Goal: Task Accomplishment & Management: Use online tool/utility

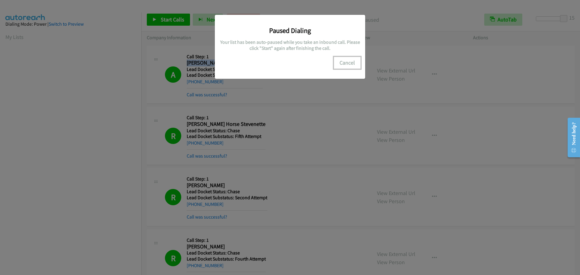
click at [354, 68] on button "Cancel" at bounding box center [347, 63] width 27 height 12
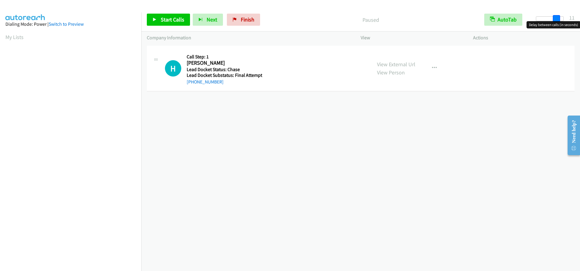
click at [560, 19] on div at bounding box center [550, 18] width 28 height 5
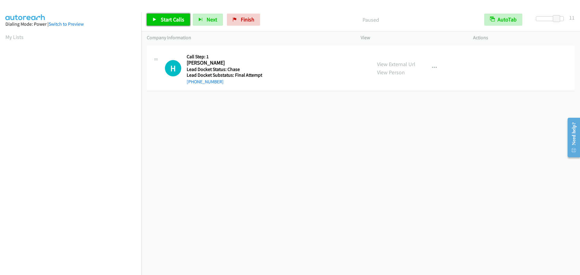
click at [174, 18] on span "Start Calls" at bounding box center [173, 19] width 24 height 7
click at [7, 37] on link "My Lists" at bounding box center [14, 37] width 18 height 7
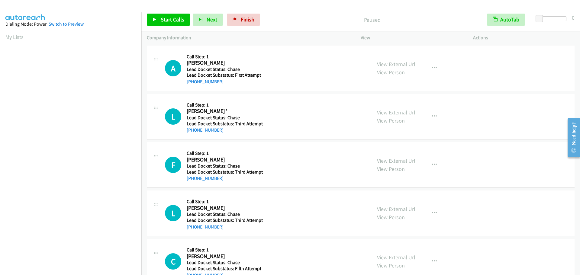
click at [4, 37] on aside "Dialing Mode: Power | Switch to Preview My Lists" at bounding box center [70, 179] width 141 height 335
click at [10, 37] on link "My Lists" at bounding box center [14, 37] width 18 height 7
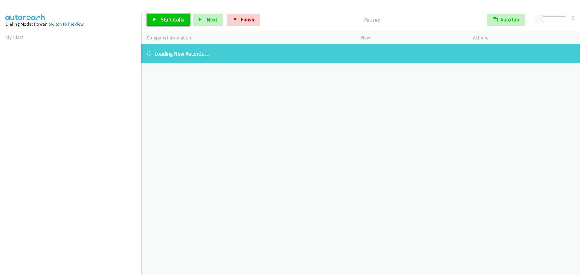
click at [167, 19] on span "Start Calls" at bounding box center [173, 19] width 24 height 7
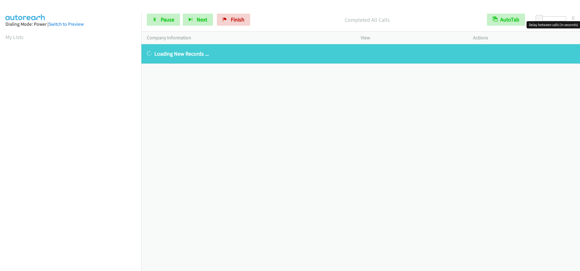
click at [552, 19] on div at bounding box center [553, 18] width 28 height 5
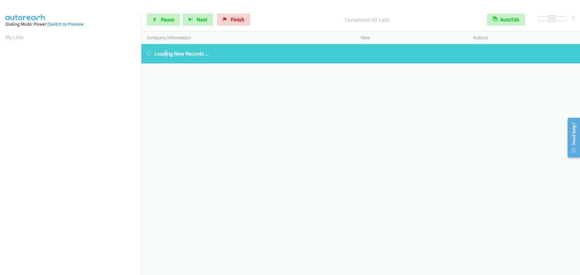
click at [165, 114] on div "+1 415-964-1034 Call failed - Please reload the list and try again The Callbar …" at bounding box center [360, 159] width 439 height 231
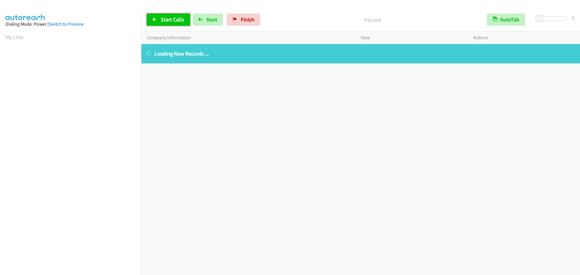
click at [164, 21] on span "Start Calls" at bounding box center [173, 19] width 24 height 7
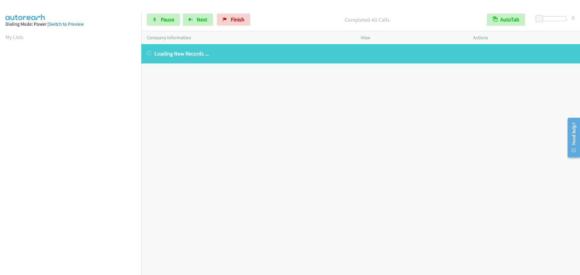
click at [554, 23] on div at bounding box center [553, 20] width 39 height 9
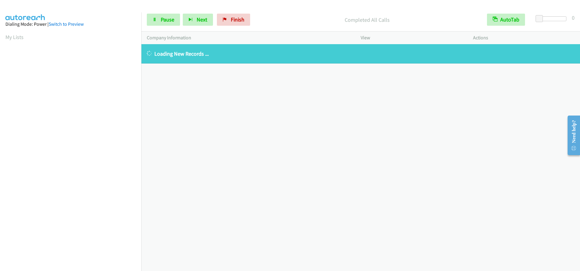
click at [553, 19] on div at bounding box center [553, 18] width 28 height 5
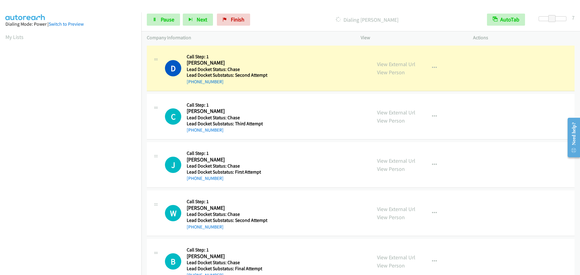
scroll to position [64, 0]
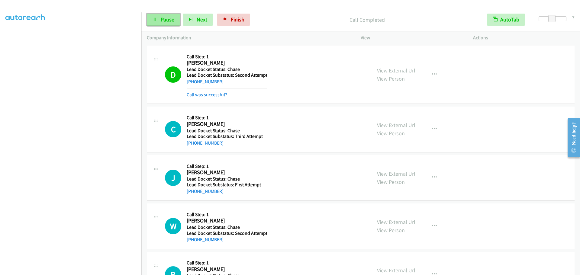
click at [165, 19] on span "Pause" at bounding box center [168, 19] width 14 height 7
click at [169, 14] on link "Start Calls" at bounding box center [168, 20] width 43 height 12
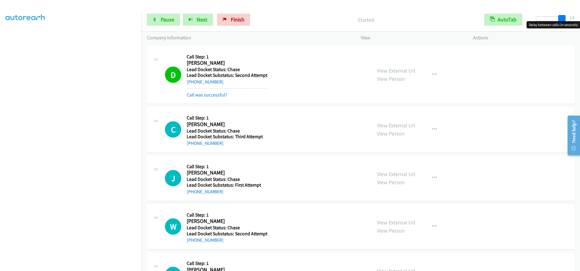
drag, startPoint x: 556, startPoint y: 21, endPoint x: 565, endPoint y: 22, distance: 9.4
click at [565, 22] on body "Start Calls Pause Next Finish Started AutoTab AutoTab 14 Company Information In…" at bounding box center [290, 14] width 580 height 29
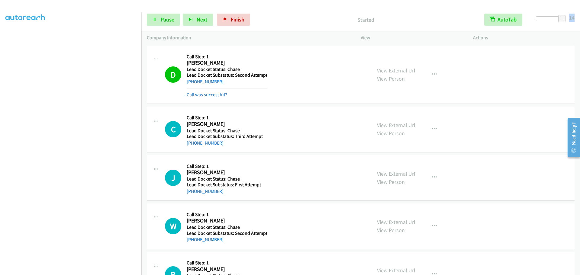
drag, startPoint x: 566, startPoint y: 18, endPoint x: 580, endPoint y: 17, distance: 14.2
click at [580, 17] on div "Start Calls Pause Next Finish Started AutoTab AutoTab 14" at bounding box center [360, 19] width 439 height 23
drag, startPoint x: 560, startPoint y: 18, endPoint x: 563, endPoint y: 20, distance: 3.5
click at [565, 19] on span at bounding box center [563, 18] width 7 height 7
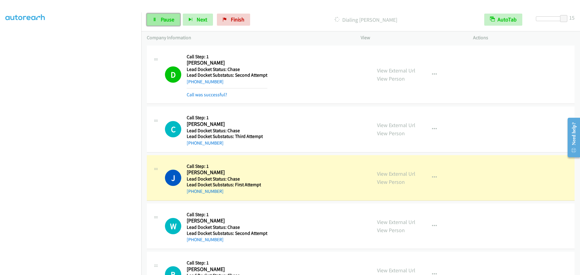
click at [160, 17] on link "Pause" at bounding box center [163, 20] width 33 height 12
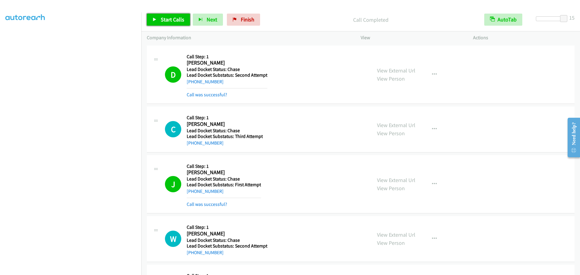
click at [164, 23] on link "Start Calls" at bounding box center [168, 20] width 43 height 12
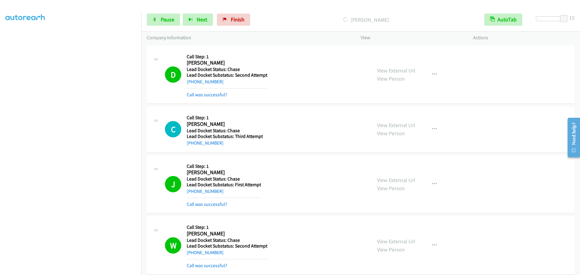
click at [157, 27] on div "Start Calls Pause Next Finish Dialing Brady Tucker AutoTab AutoTab 15" at bounding box center [360, 19] width 439 height 23
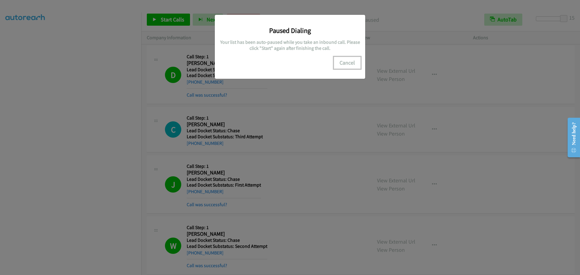
click at [345, 61] on button "Cancel" at bounding box center [347, 63] width 27 height 12
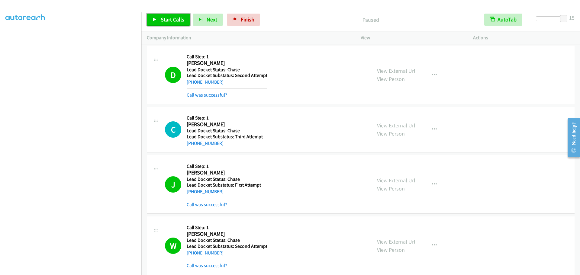
click at [175, 19] on span "Start Calls" at bounding box center [173, 19] width 24 height 7
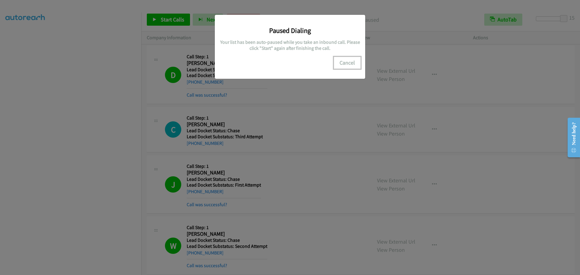
click at [347, 59] on button "Cancel" at bounding box center [347, 63] width 27 height 12
drag, startPoint x: 337, startPoint y: 60, endPoint x: 343, endPoint y: 60, distance: 6.1
click at [339, 60] on button "Cancel" at bounding box center [347, 63] width 27 height 12
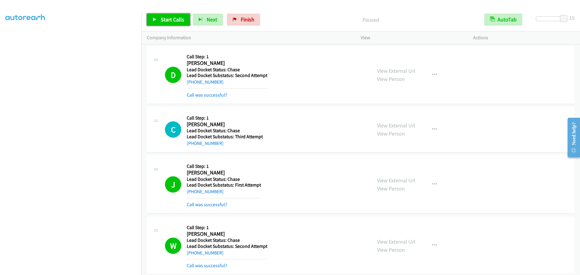
click at [162, 17] on span "Start Calls" at bounding box center [173, 19] width 24 height 7
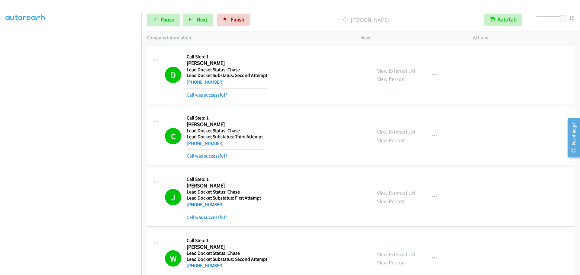
scroll to position [63, 0]
click at [161, 21] on span "Pause" at bounding box center [168, 19] width 14 height 7
click at [159, 21] on link "Start Calls" at bounding box center [168, 20] width 43 height 12
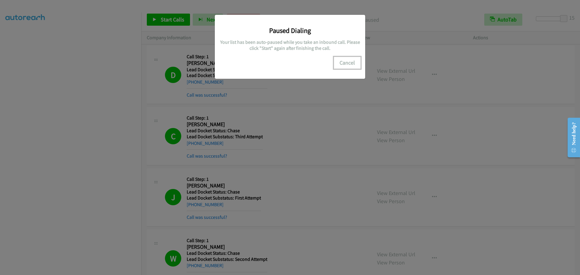
click at [349, 64] on button "Cancel" at bounding box center [347, 63] width 27 height 12
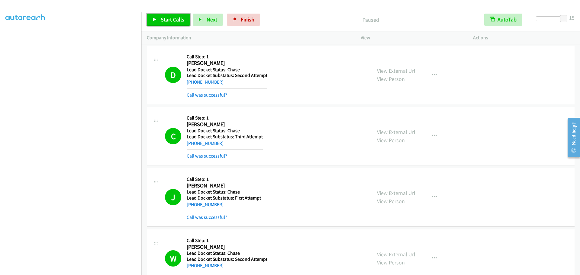
click at [168, 17] on span "Start Calls" at bounding box center [173, 19] width 24 height 7
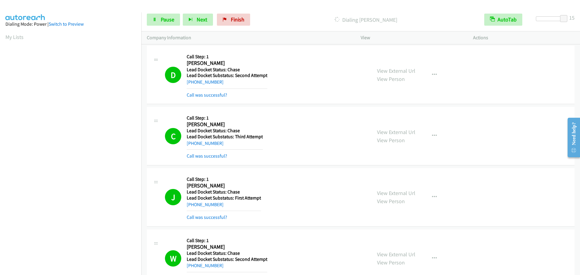
scroll to position [64, 0]
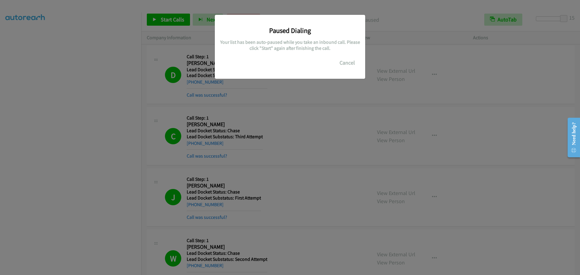
click at [121, 48] on div "Paused Dialing Your list has been auto-paused while you take an inbound call. P…" at bounding box center [290, 140] width 580 height 270
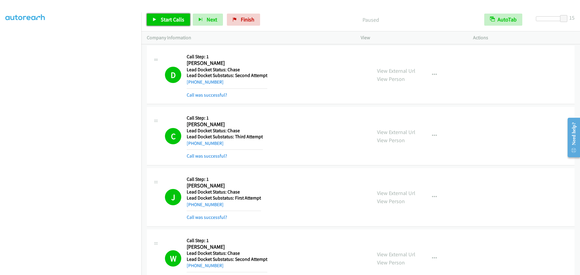
click at [152, 18] on link "Start Calls" at bounding box center [168, 20] width 43 height 12
click at [277, 17] on p "Dialing Huon Howard" at bounding box center [365, 20] width 215 height 8
click at [325, 125] on div "C Callback Scheduled Call Step: 1 Charles Haakenson America/Chicago Lead Docket…" at bounding box center [265, 135] width 201 height 47
click at [160, 18] on link "Pause" at bounding box center [163, 20] width 33 height 12
click at [155, 16] on link "Start Calls" at bounding box center [168, 20] width 43 height 12
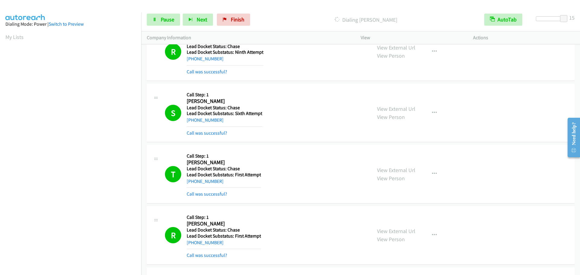
scroll to position [2129, 0]
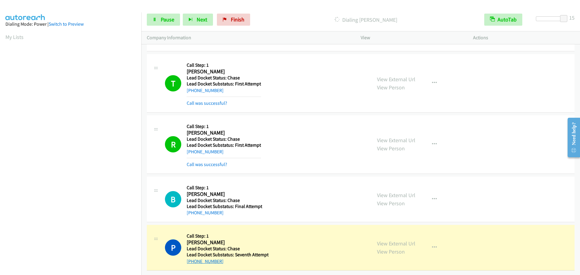
drag, startPoint x: 222, startPoint y: 256, endPoint x: 188, endPoint y: 257, distance: 34.2
click at [188, 258] on div "+1 765-620-4914" at bounding box center [228, 261] width 82 height 7
copy link "1 765-620-4914"
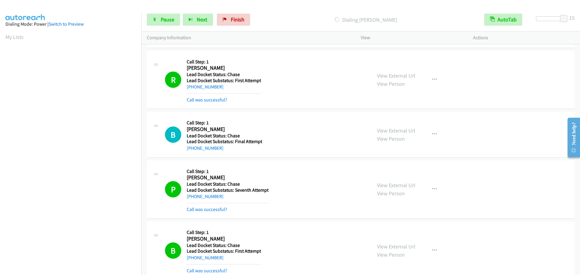
scroll to position [63, 0]
drag, startPoint x: 282, startPoint y: 68, endPoint x: 284, endPoint y: 65, distance: 3.9
click at [283, 68] on div "R Callback Scheduled Call Step: 1 Rodger Sweet America/New_York Lead Docket Sta…" at bounding box center [265, 79] width 201 height 47
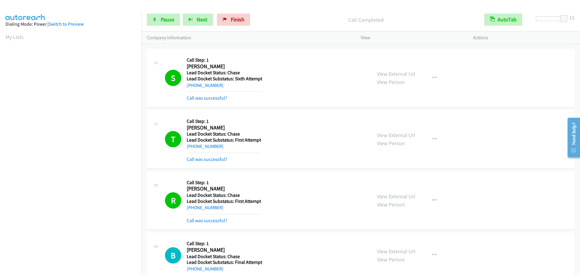
scroll to position [64, 0]
drag, startPoint x: 173, startPoint y: 13, endPoint x: 169, endPoint y: 14, distance: 4.4
click at [170, 14] on div "Start Calls Pause Next Finish Call Completed AutoTab AutoTab 15" at bounding box center [360, 19] width 439 height 23
click at [169, 15] on link "Pause" at bounding box center [163, 20] width 33 height 12
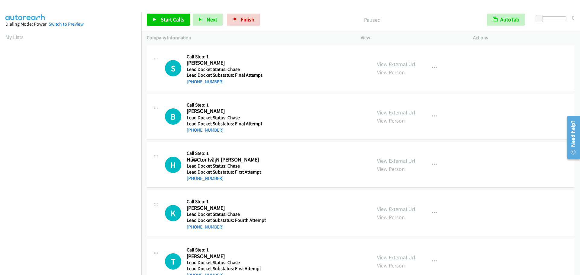
scroll to position [64, 0]
click at [169, 18] on span "Start Calls" at bounding box center [173, 19] width 24 height 7
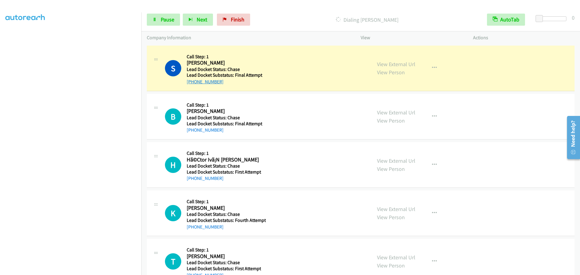
drag, startPoint x: 224, startPoint y: 80, endPoint x: 187, endPoint y: 80, distance: 36.3
click at [187, 80] on div "[PHONE_NUMBER]" at bounding box center [225, 81] width 77 height 7
copy link "[PHONE_NUMBER]"
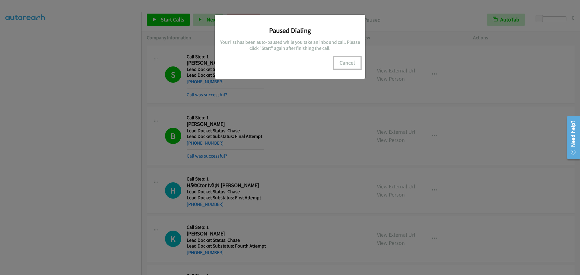
click at [346, 63] on button "Cancel" at bounding box center [347, 63] width 27 height 12
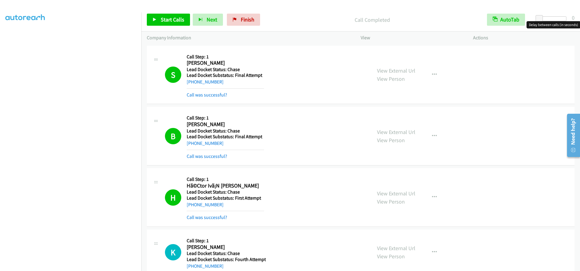
click at [564, 18] on div at bounding box center [553, 18] width 28 height 5
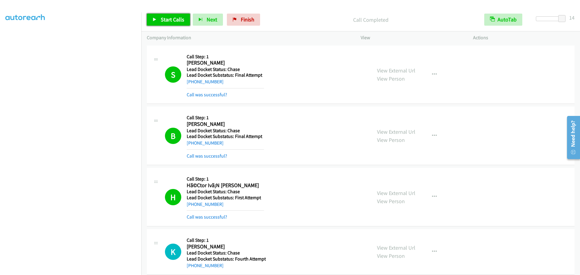
click at [169, 20] on span "Start Calls" at bounding box center [173, 19] width 24 height 7
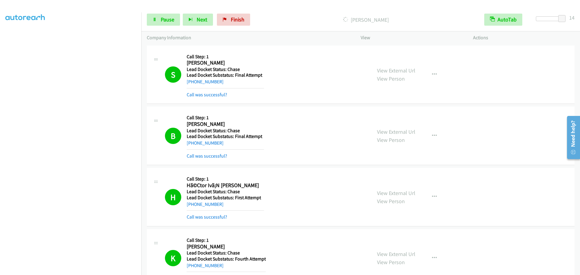
click at [327, 40] on p "Company Information" at bounding box center [248, 37] width 203 height 7
drag, startPoint x: 563, startPoint y: 18, endPoint x: 580, endPoint y: 11, distance: 18.5
click at [580, 13] on div "Start Calls Pause Next Finish Call Completed AutoTab AutoTab 14" at bounding box center [360, 19] width 439 height 23
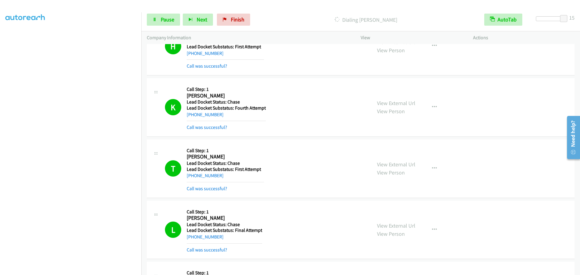
scroll to position [51, 0]
click at [167, 15] on link "Pause" at bounding box center [163, 20] width 33 height 12
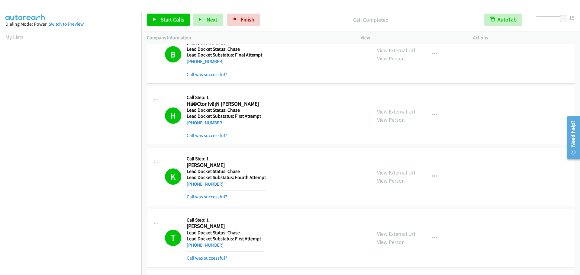
scroll to position [0, 0]
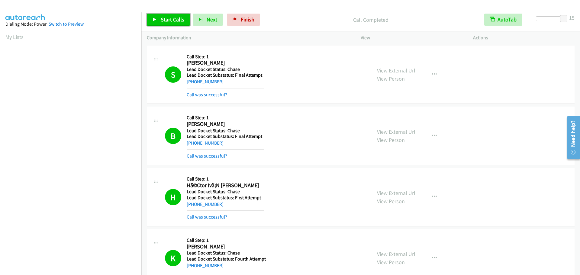
click at [159, 21] on link "Start Calls" at bounding box center [168, 20] width 43 height 12
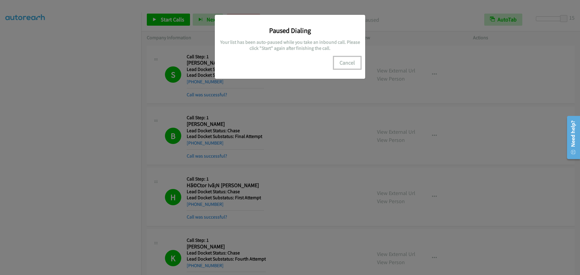
drag, startPoint x: 354, startPoint y: 61, endPoint x: 171, endPoint y: 30, distance: 185.8
click at [353, 61] on button "Cancel" at bounding box center [347, 63] width 27 height 12
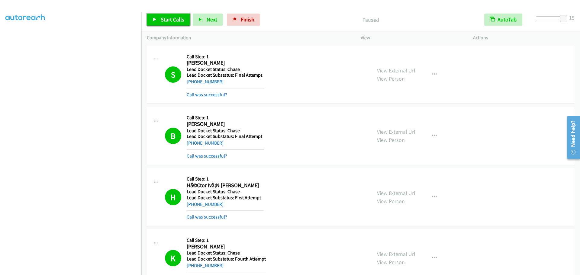
drag, startPoint x: 164, startPoint y: 19, endPoint x: 166, endPoint y: 24, distance: 5.6
click at [164, 19] on span "Start Calls" at bounding box center [173, 19] width 24 height 7
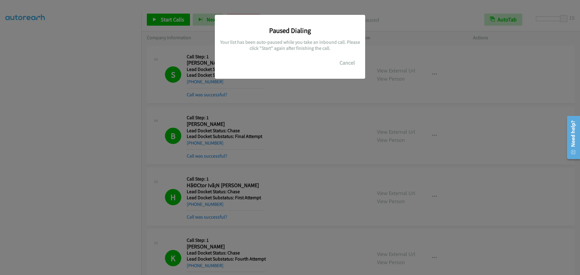
click at [304, 22] on div "Paused Dialing Your list has been auto-paused while you take an inbound call. P…" at bounding box center [289, 44] width 141 height 50
click at [347, 62] on button "Cancel" at bounding box center [347, 63] width 27 height 12
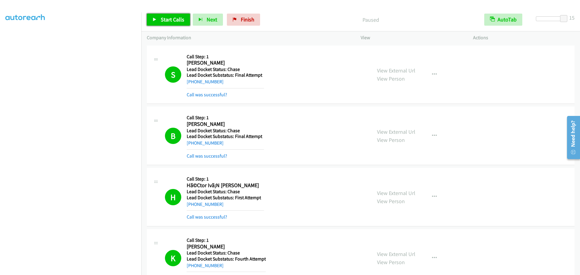
click at [154, 18] on icon at bounding box center [155, 20] width 4 height 4
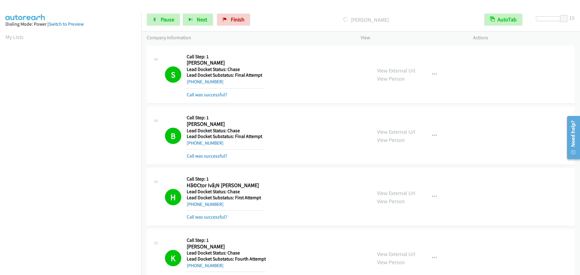
scroll to position [64, 0]
click at [162, 16] on link "Pause" at bounding box center [163, 20] width 33 height 12
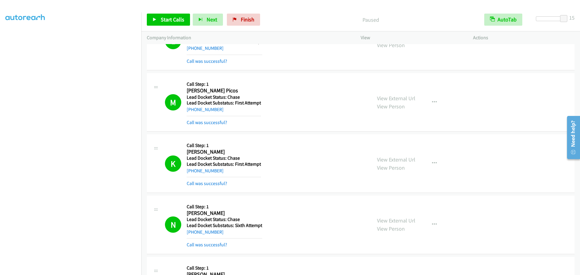
scroll to position [453, 0]
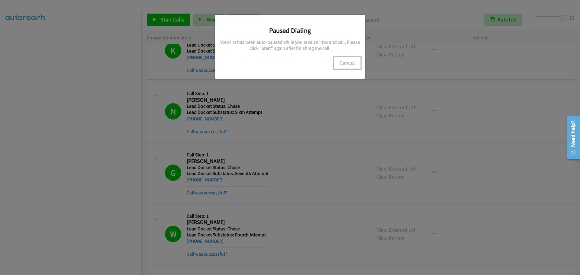
drag, startPoint x: 342, startPoint y: 58, endPoint x: 343, endPoint y: 63, distance: 4.9
click at [342, 59] on button "Cancel" at bounding box center [347, 63] width 27 height 12
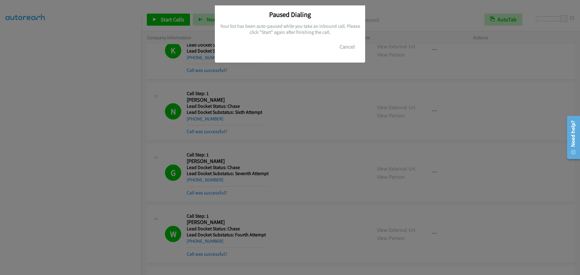
click at [343, 63] on div "Paused Dialing Your list has been auto-paused while you take an inbound call. P…" at bounding box center [290, 31] width 151 height 64
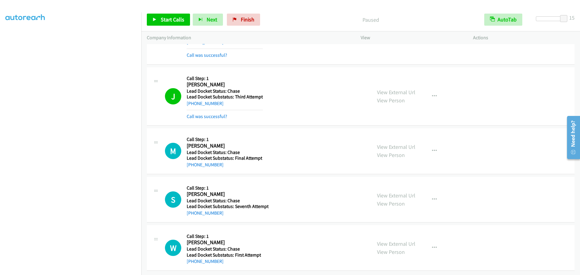
scroll to position [63, 0]
click at [159, 24] on link "Start Calls" at bounding box center [168, 20] width 43 height 12
drag, startPoint x: 466, startPoint y: 66, endPoint x: 311, endPoint y: 41, distance: 156.7
click at [461, 67] on div "J Callback Scheduled Call Step: 1 Jacob Lebon America/New_York Lead Docket Stat…" at bounding box center [361, 96] width 428 height 59
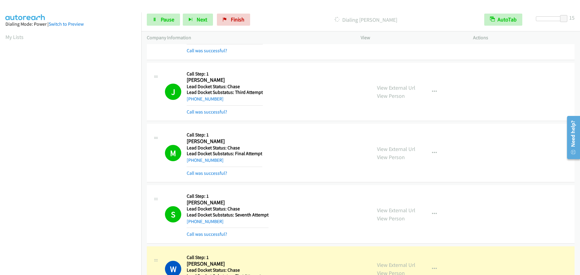
scroll to position [1291, 0]
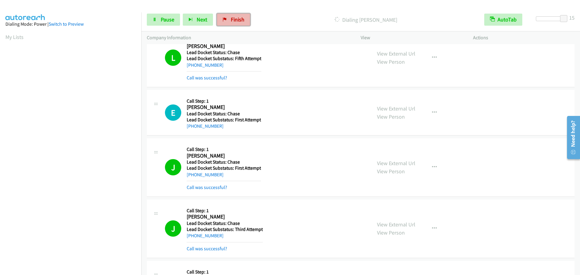
click at [231, 23] on link "Finish" at bounding box center [233, 20] width 33 height 12
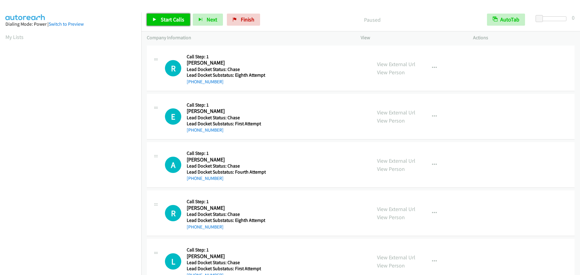
click at [160, 16] on link "Start Calls" at bounding box center [168, 20] width 43 height 12
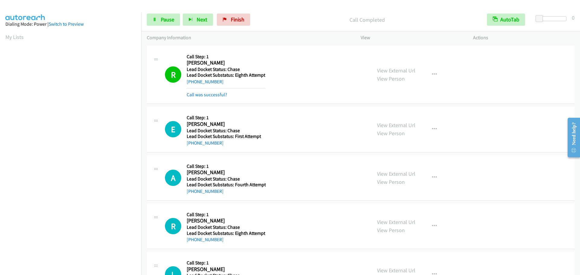
drag, startPoint x: 64, startPoint y: 42, endPoint x: 70, endPoint y: 45, distance: 6.4
click at [65, 42] on aside "Dialing Mode: Power | Switch to Preview My Lists" at bounding box center [70, 179] width 141 height 335
click at [171, 21] on span "Pause" at bounding box center [168, 19] width 14 height 7
click at [170, 23] on span "Start Calls" at bounding box center [173, 19] width 24 height 7
click at [10, 35] on link "My Lists" at bounding box center [14, 37] width 18 height 7
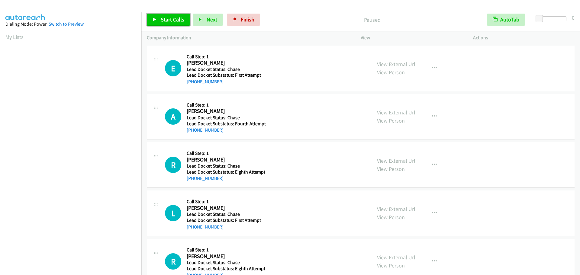
click at [157, 16] on link "Start Calls" at bounding box center [168, 20] width 43 height 12
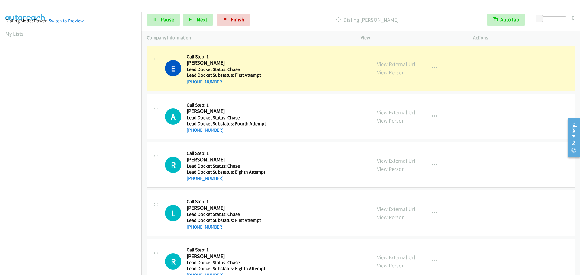
scroll to position [64, 0]
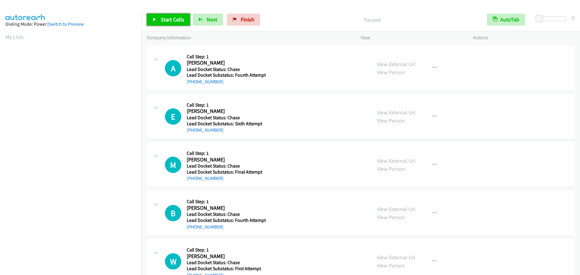
click at [170, 21] on span "Start Calls" at bounding box center [173, 19] width 24 height 7
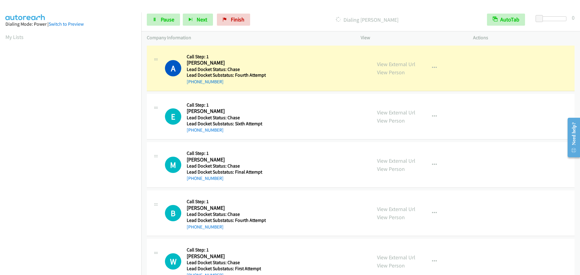
scroll to position [64, 0]
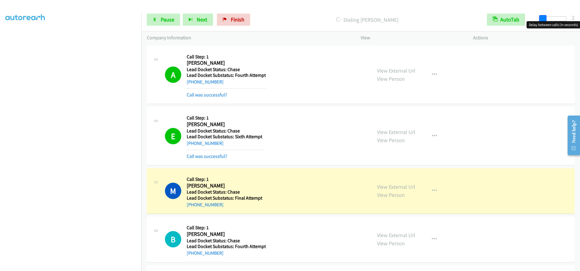
drag, startPoint x: 541, startPoint y: 19, endPoint x: 545, endPoint y: 19, distance: 3.6
click at [545, 19] on span at bounding box center [543, 18] width 7 height 7
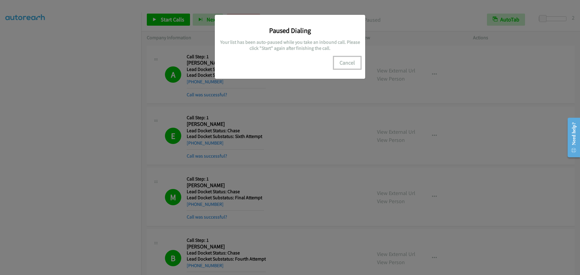
click at [346, 60] on button "Cancel" at bounding box center [347, 63] width 27 height 12
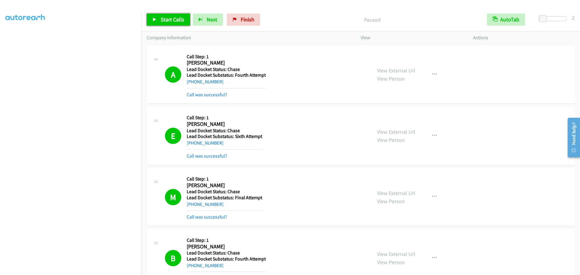
drag, startPoint x: 159, startPoint y: 17, endPoint x: 162, endPoint y: 15, distance: 3.7
click at [159, 16] on link "Start Calls" at bounding box center [168, 20] width 43 height 12
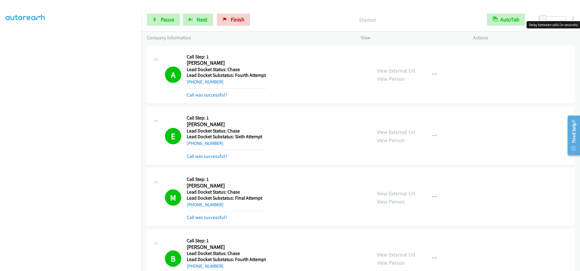
click at [553, 19] on div at bounding box center [553, 18] width 28 height 5
click at [546, 18] on div at bounding box center [553, 18] width 28 height 5
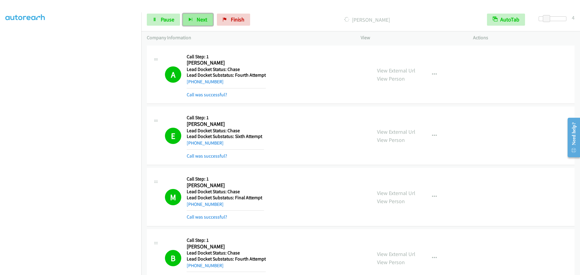
click at [206, 19] on span "Next" at bounding box center [202, 19] width 11 height 7
click at [207, 15] on button "Next" at bounding box center [198, 20] width 30 height 12
click at [163, 13] on div "Start Calls Pause Next Finish Call Completed AutoTab AutoTab 4" at bounding box center [360, 19] width 439 height 23
click at [161, 18] on span "Pause" at bounding box center [168, 19] width 14 height 7
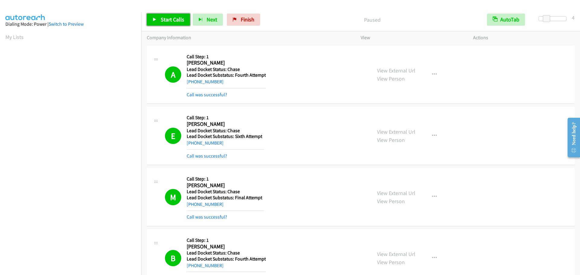
click at [161, 19] on span "Start Calls" at bounding box center [173, 19] width 24 height 7
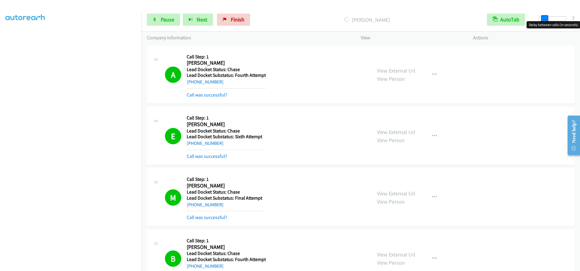
click at [544, 18] on span at bounding box center [544, 18] width 7 height 7
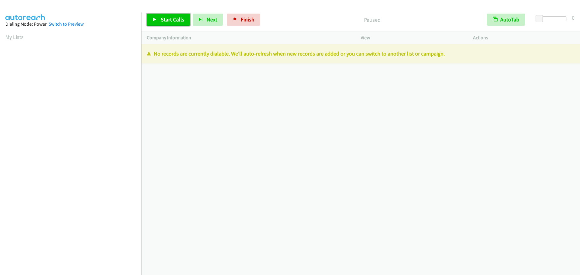
click at [155, 17] on link "Start Calls" at bounding box center [168, 20] width 43 height 12
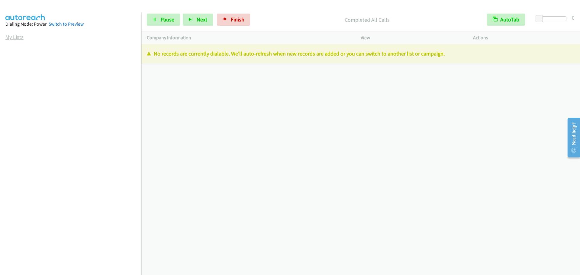
click at [15, 38] on link "My Lists" at bounding box center [14, 37] width 18 height 7
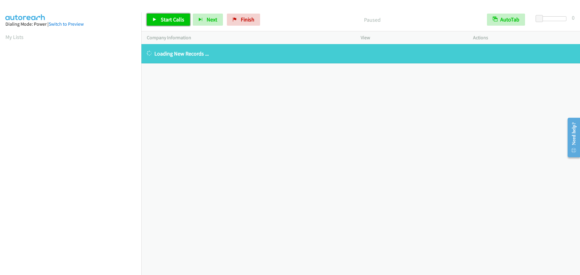
click at [173, 15] on link "Start Calls" at bounding box center [168, 20] width 43 height 12
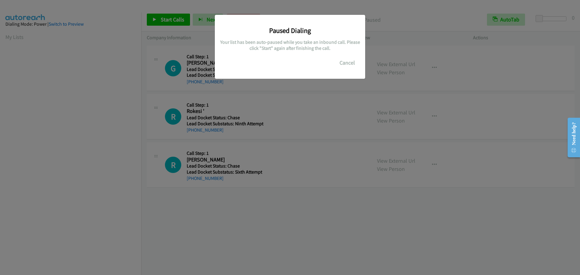
scroll to position [64, 0]
click at [348, 60] on button "Cancel" at bounding box center [347, 63] width 27 height 12
click at [340, 62] on button "Cancel" at bounding box center [347, 63] width 27 height 12
click at [187, 22] on div "Paused Dialing Your list has been auto-paused while you take an inbound call. P…" at bounding box center [290, 140] width 580 height 270
click at [185, 21] on div "Paused Dialing Your list has been auto-paused while you take an inbound call. P…" at bounding box center [290, 140] width 580 height 270
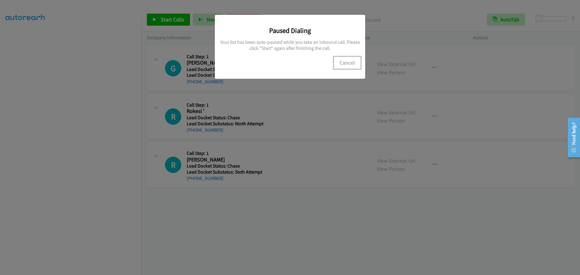
click at [346, 64] on button "Cancel" at bounding box center [347, 63] width 27 height 12
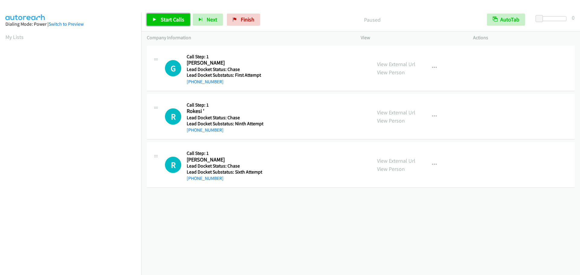
click at [153, 19] on icon at bounding box center [155, 20] width 4 height 4
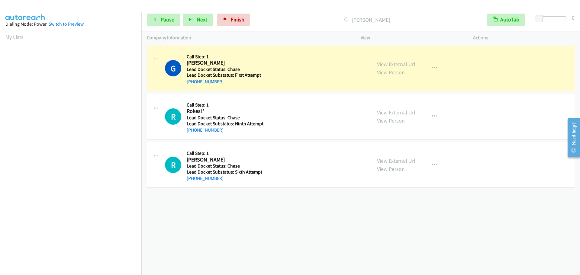
scroll to position [64, 0]
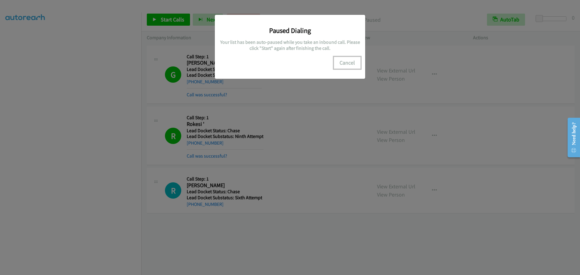
click at [352, 61] on button "Cancel" at bounding box center [347, 63] width 27 height 12
click at [347, 63] on button "Cancel" at bounding box center [347, 63] width 27 height 12
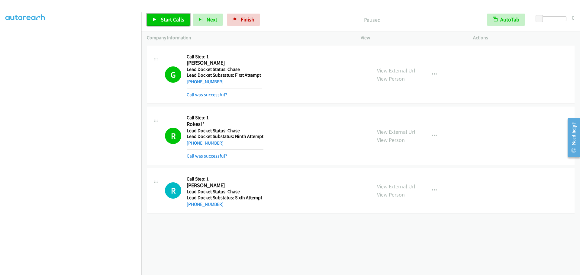
click at [169, 17] on span "Start Calls" at bounding box center [173, 19] width 24 height 7
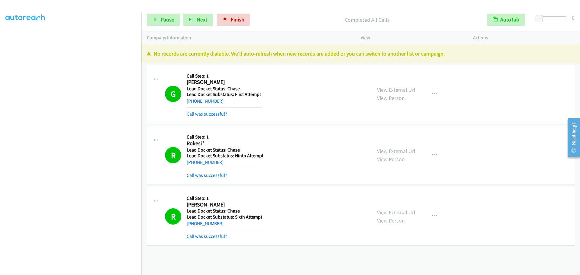
scroll to position [0, 0]
click at [18, 38] on link "My Lists" at bounding box center [14, 37] width 18 height 7
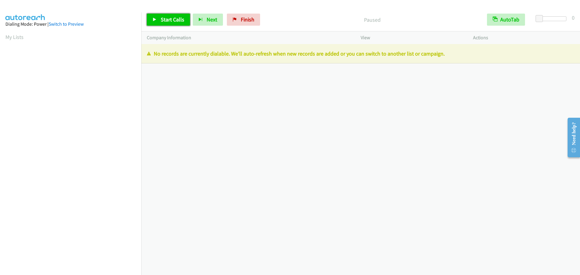
click at [160, 14] on link "Start Calls" at bounding box center [168, 20] width 43 height 12
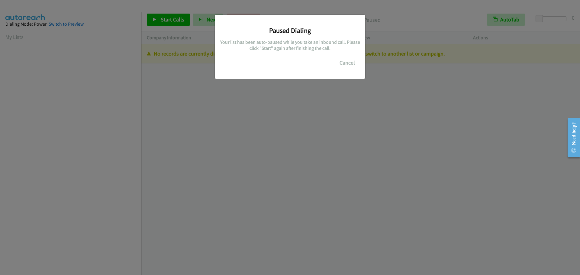
drag, startPoint x: 462, startPoint y: 56, endPoint x: 299, endPoint y: 75, distance: 163.5
click at [153, 29] on main "Start Calls Pause Next Finish Paused AutoTab AutoTab 0 Company Information Info…" at bounding box center [290, 14] width 580 height 29
click at [352, 64] on button "Cancel" at bounding box center [347, 63] width 27 height 12
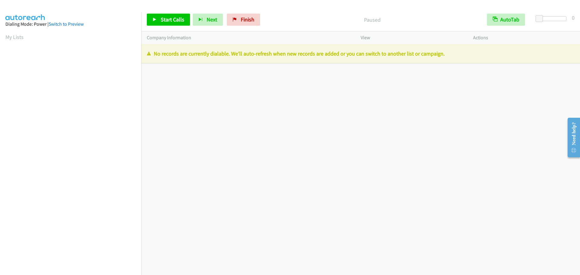
scroll to position [64, 0]
click at [170, 21] on span "Start Calls" at bounding box center [173, 19] width 24 height 7
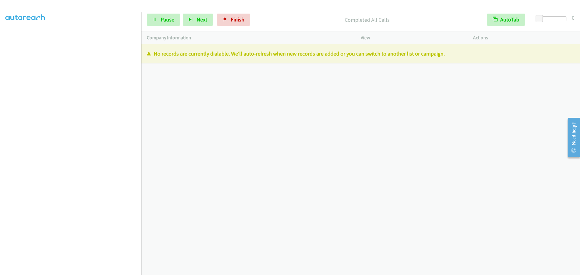
drag, startPoint x: 219, startPoint y: 133, endPoint x: 219, endPoint y: 128, distance: 4.5
click at [219, 133] on div "[PHONE_NUMBER] Call failed - Please reload the list and try again The Callbar F…" at bounding box center [360, 159] width 439 height 231
click at [355, 159] on div "[PHONE_NUMBER] Call failed - Please reload the list and try again The Callbar F…" at bounding box center [360, 159] width 439 height 231
click at [550, 22] on div at bounding box center [553, 20] width 39 height 9
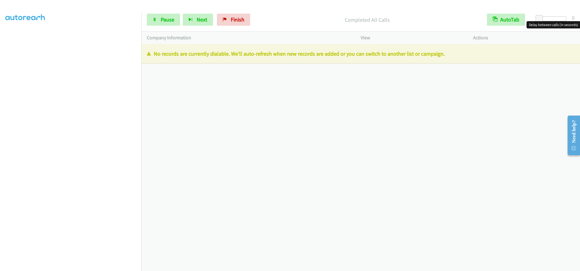
click at [550, 18] on div at bounding box center [553, 18] width 28 height 5
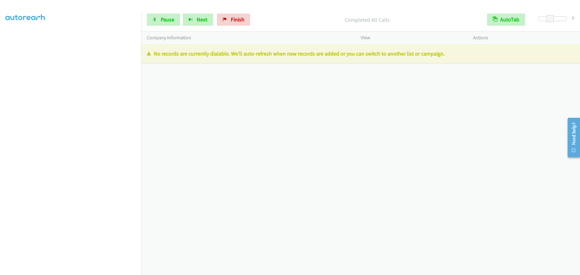
scroll to position [0, 0]
click at [7, 32] on aside "Dialing Mode: Power | Switch to Preview My Lists" at bounding box center [70, 179] width 141 height 335
click at [7, 34] on link "My Lists" at bounding box center [14, 37] width 18 height 7
